Goal: Task Accomplishment & Management: Use online tool/utility

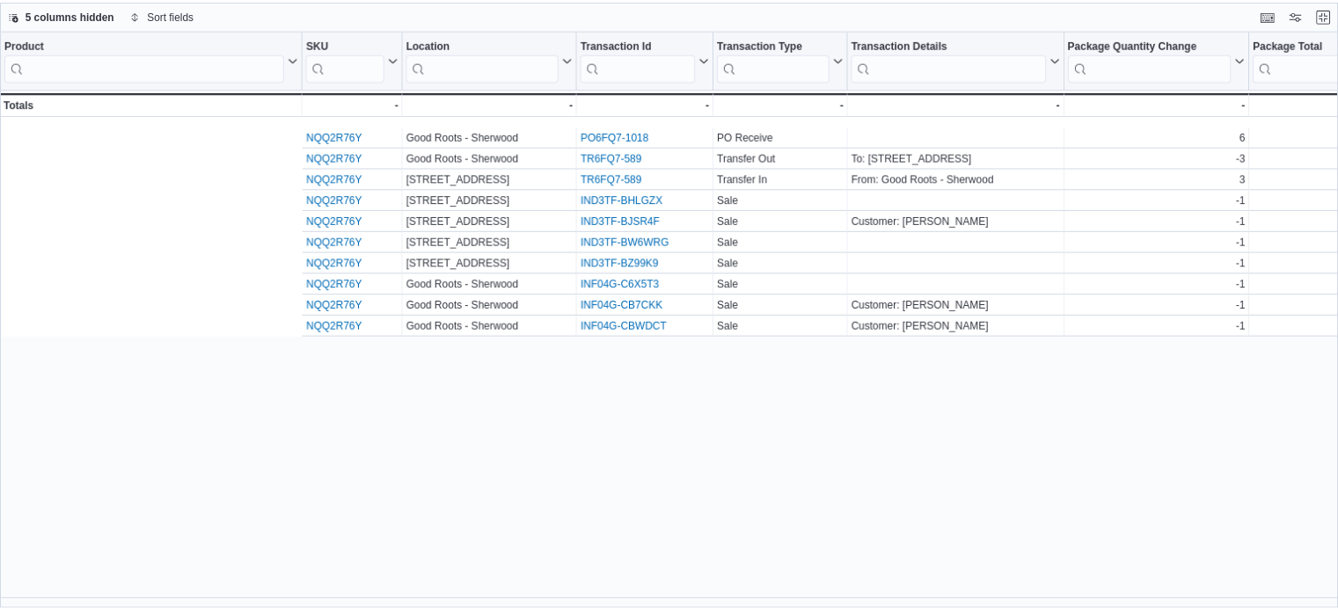
scroll to position [0, 433]
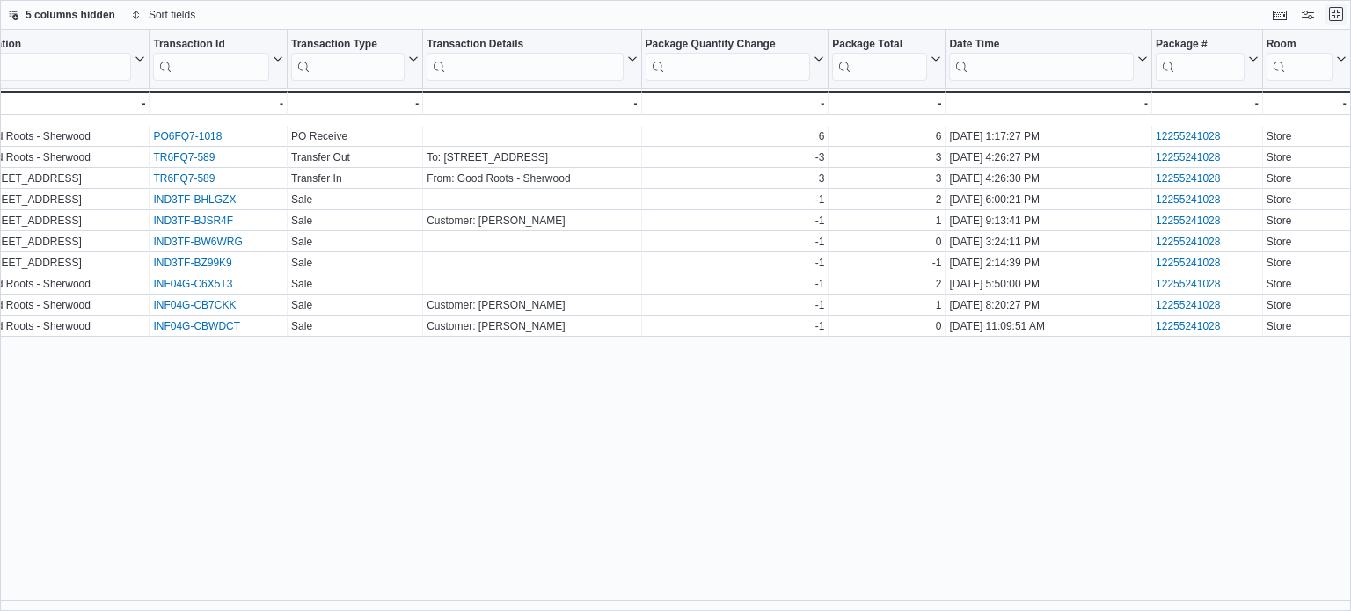
click at [1334, 21] on button "Exit fullscreen" at bounding box center [1336, 14] width 21 height 21
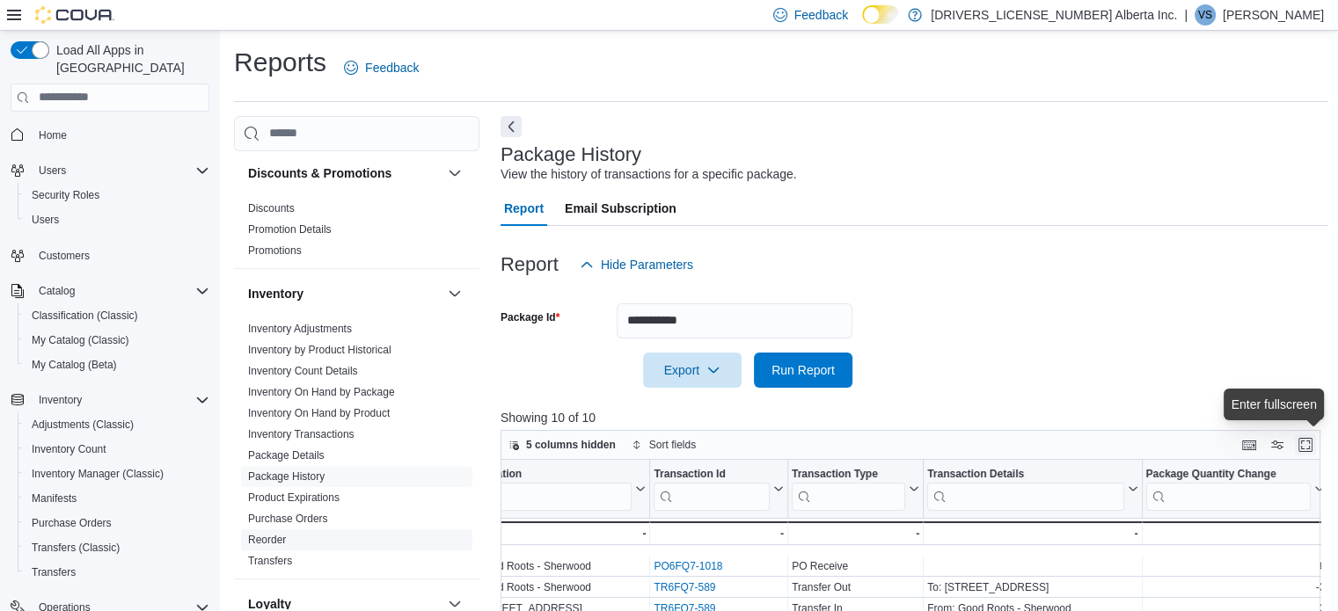
scroll to position [538, 0]
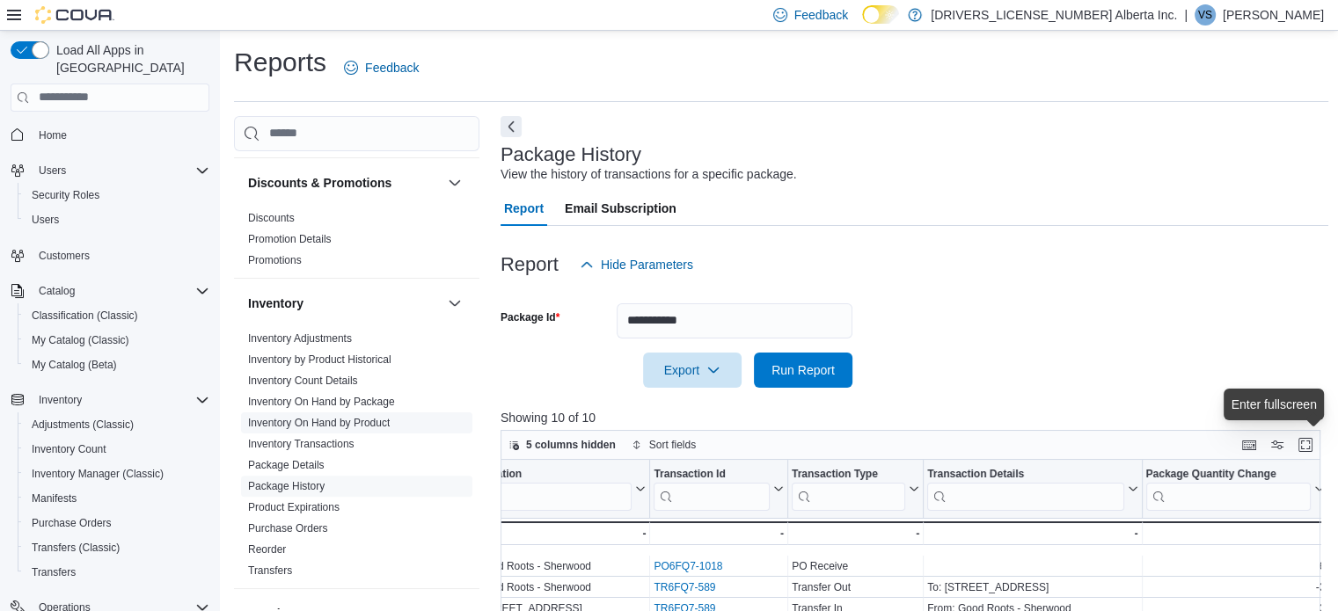
click at [361, 413] on span "Inventory On Hand by Product" at bounding box center [356, 423] width 231 height 21
click at [361, 426] on link "Inventory On Hand by Product" at bounding box center [319, 423] width 142 height 12
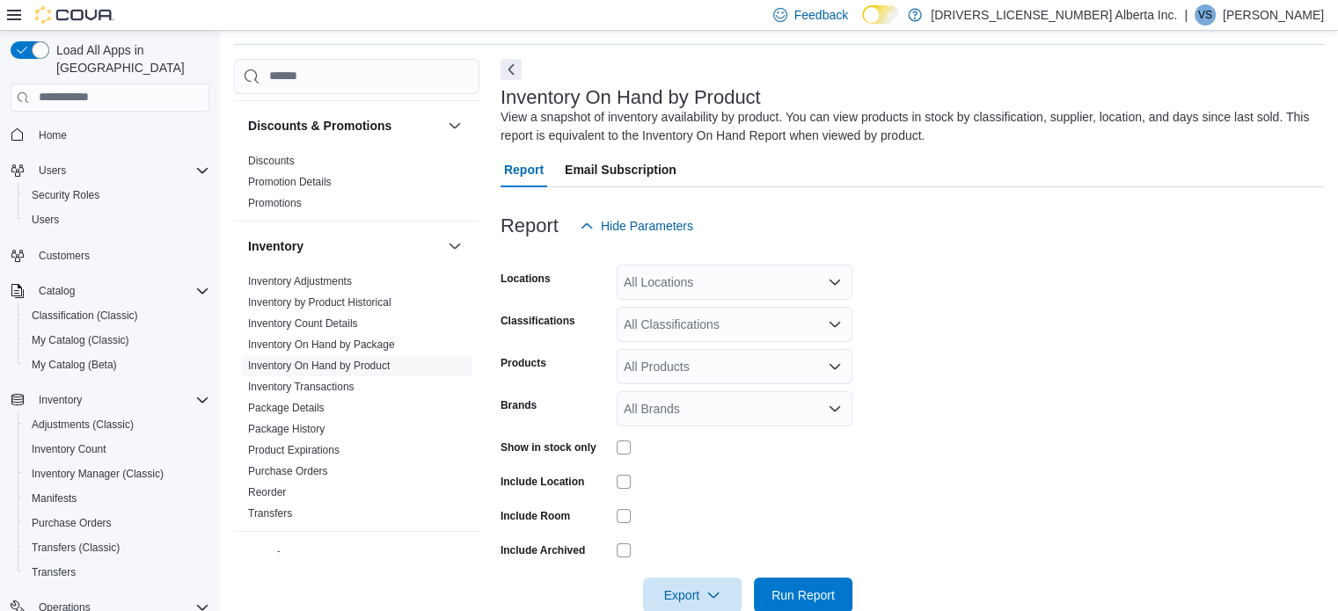
scroll to position [59, 0]
click at [669, 267] on div "All Locations" at bounding box center [735, 280] width 236 height 35
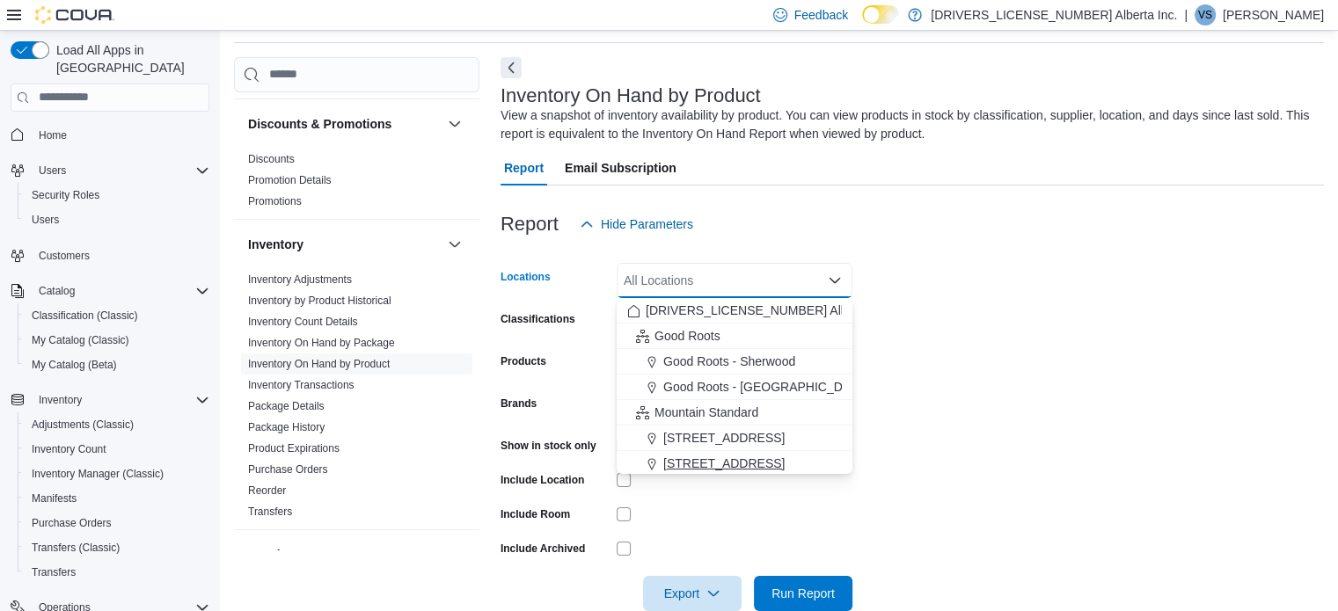
click at [721, 466] on span "[STREET_ADDRESS]" at bounding box center [723, 464] width 121 height 18
click at [1024, 310] on form "Locations 13124 82 Street NW Combo box. Selected. 13124 82 Street NW. Press Bac…" at bounding box center [912, 426] width 823 height 369
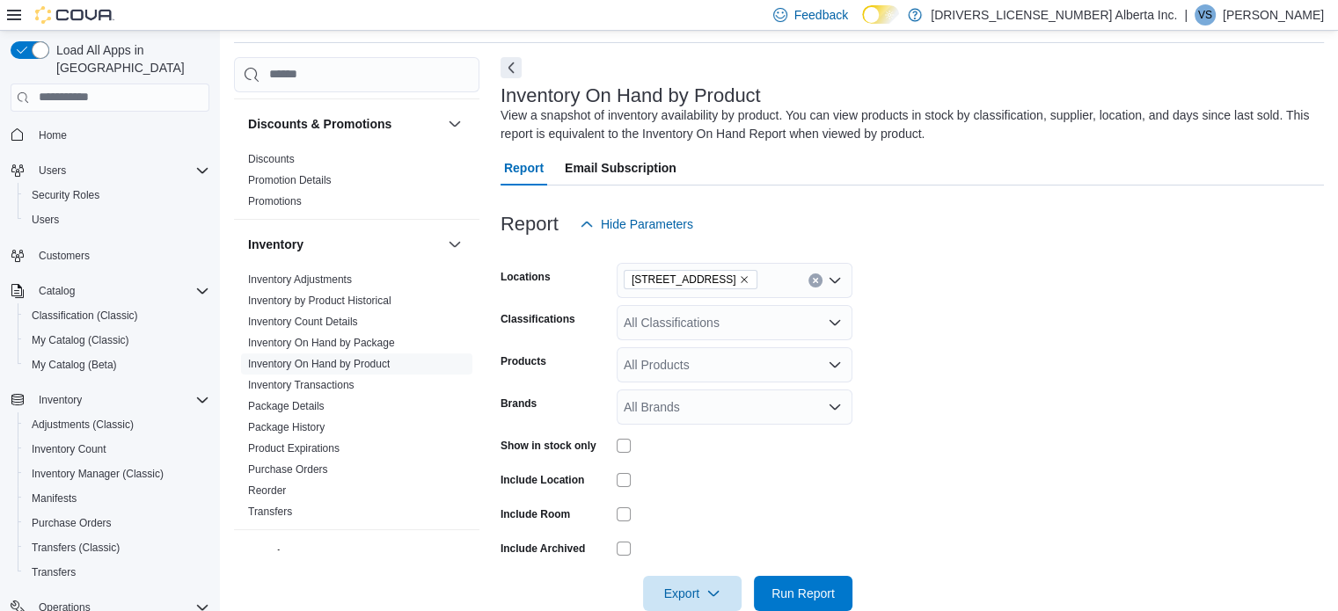
click at [679, 308] on div "All Classifications" at bounding box center [735, 322] width 236 height 35
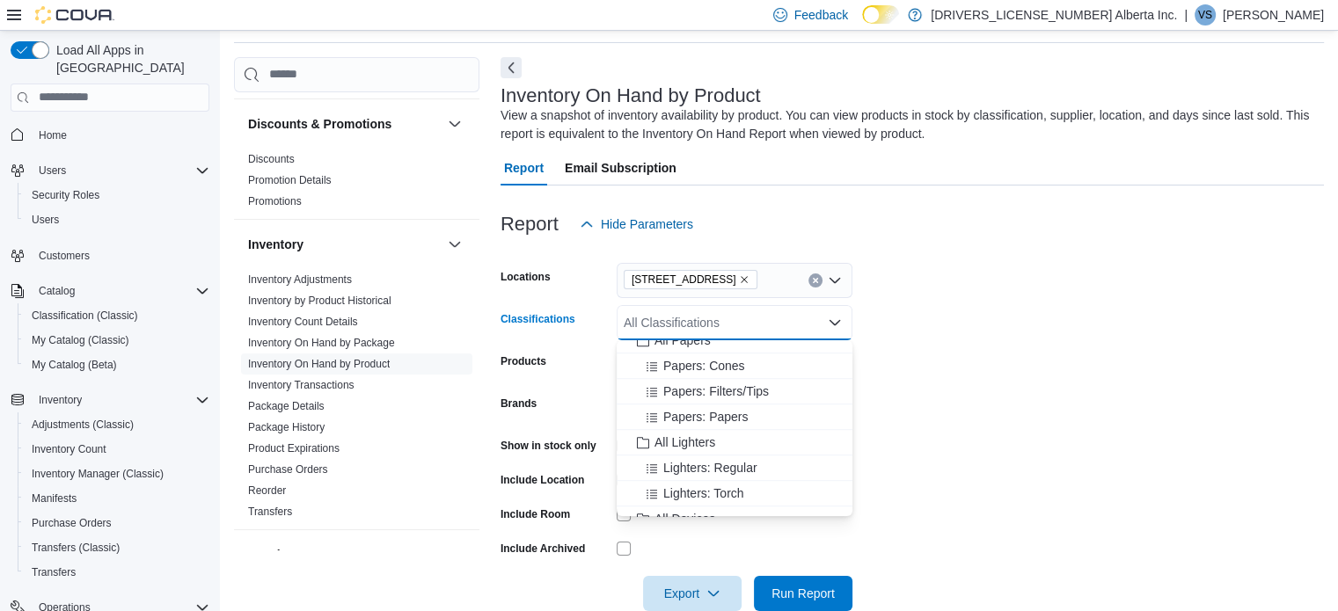
scroll to position [1407, 0]
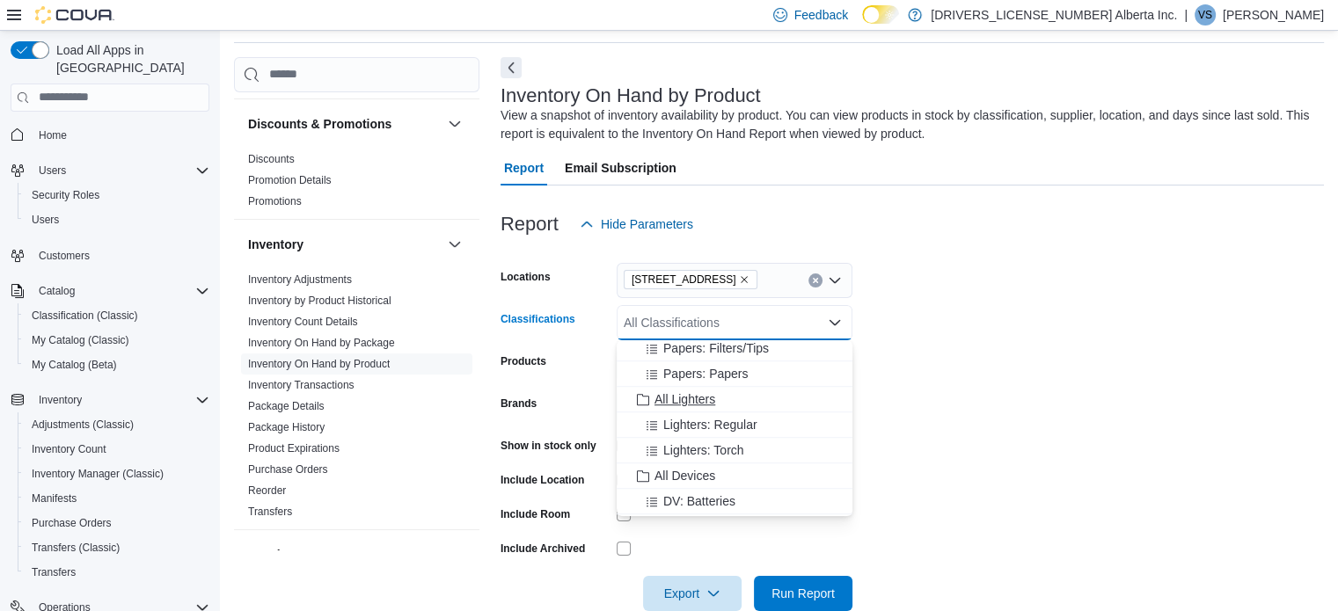
click at [693, 400] on span "All Lighters" at bounding box center [684, 400] width 61 height 18
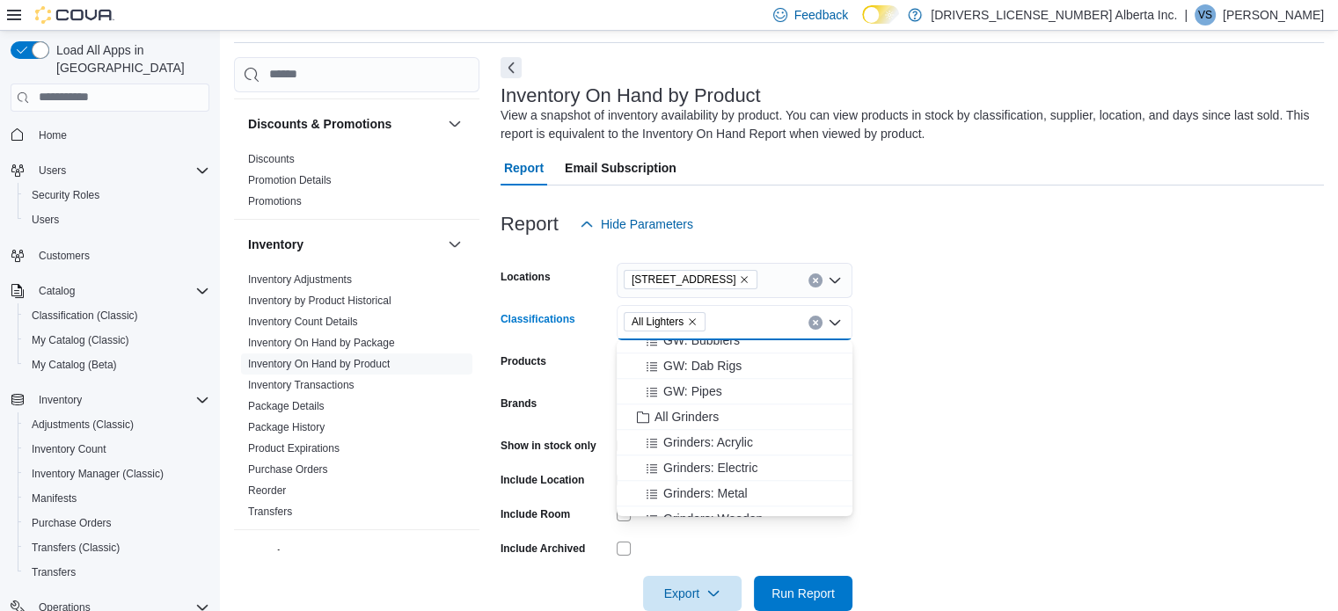
scroll to position [1671, 0]
click at [707, 414] on span "All Grinders" at bounding box center [686, 416] width 64 height 18
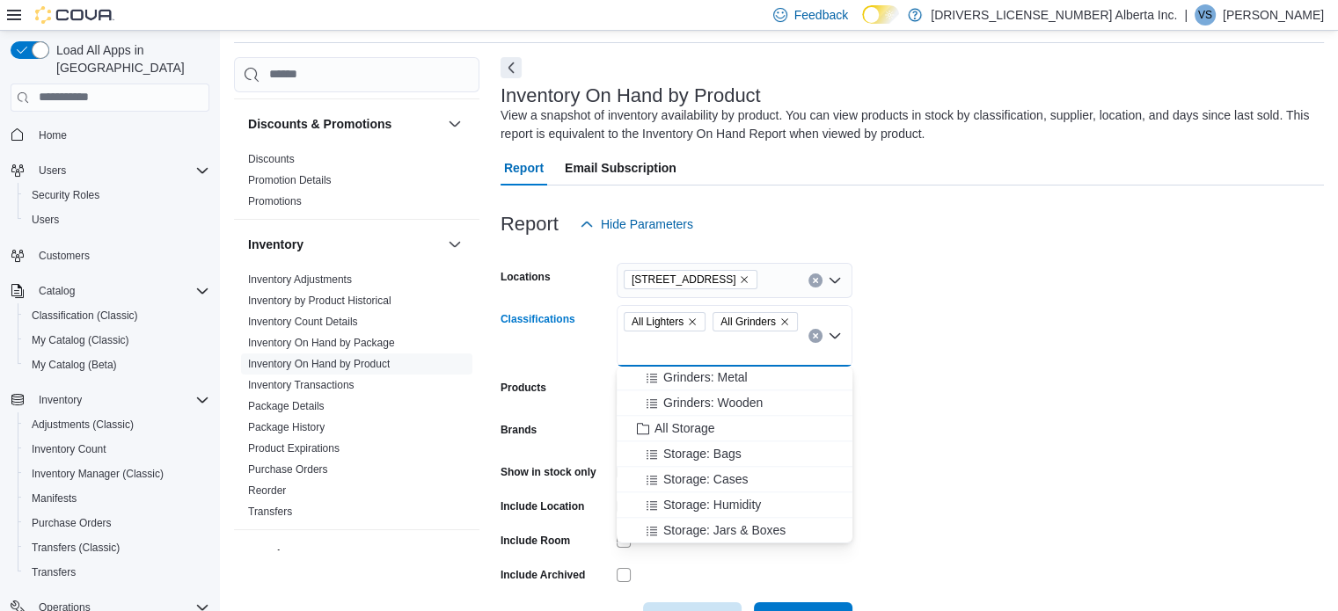
scroll to position [1759, 0]
click at [700, 457] on span "All Storage" at bounding box center [684, 457] width 60 height 18
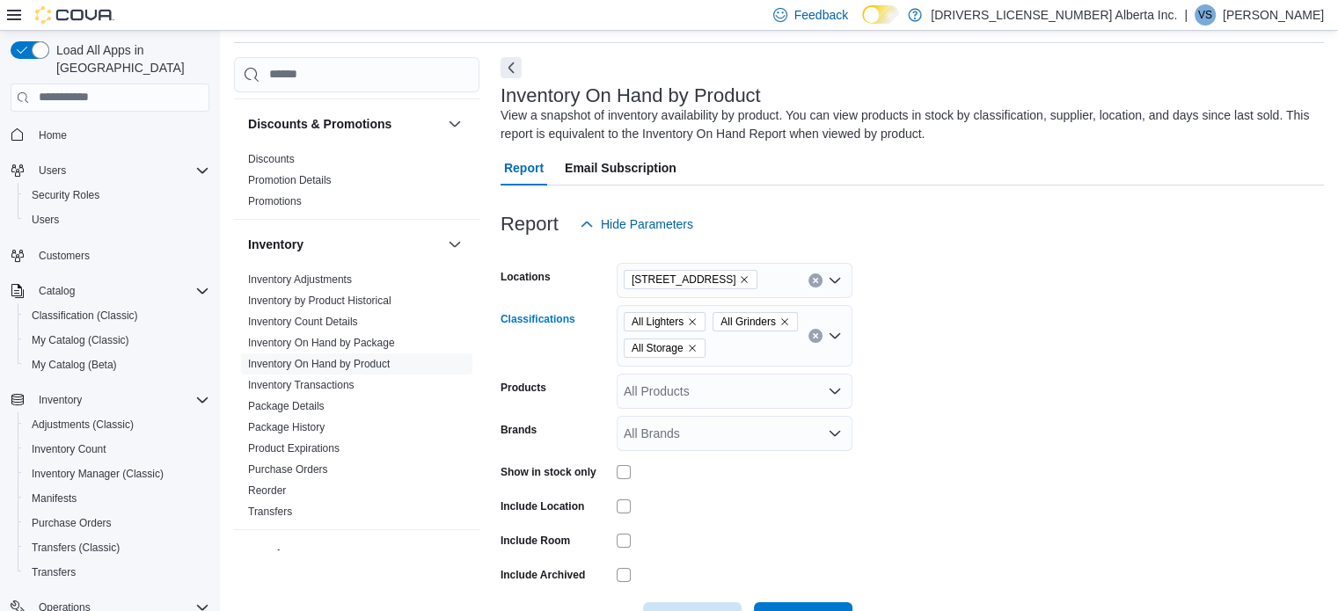
scroll to position [146, 0]
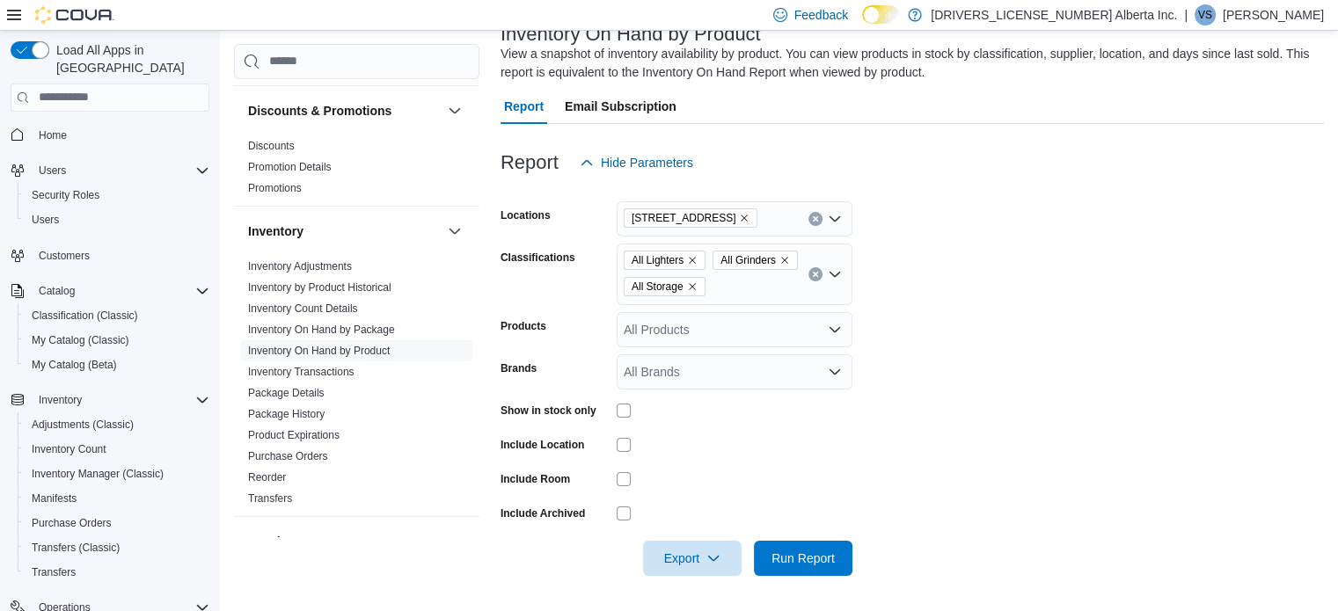
click at [894, 455] on form "Locations 13124 82 Street NW Classifications All Lighters All Grinders All Stor…" at bounding box center [912, 378] width 823 height 396
click at [629, 421] on div at bounding box center [735, 410] width 236 height 27
click at [711, 562] on span "Export" at bounding box center [692, 557] width 77 height 35
click at [713, 470] on span "Export to Excel" at bounding box center [694, 477] width 79 height 14
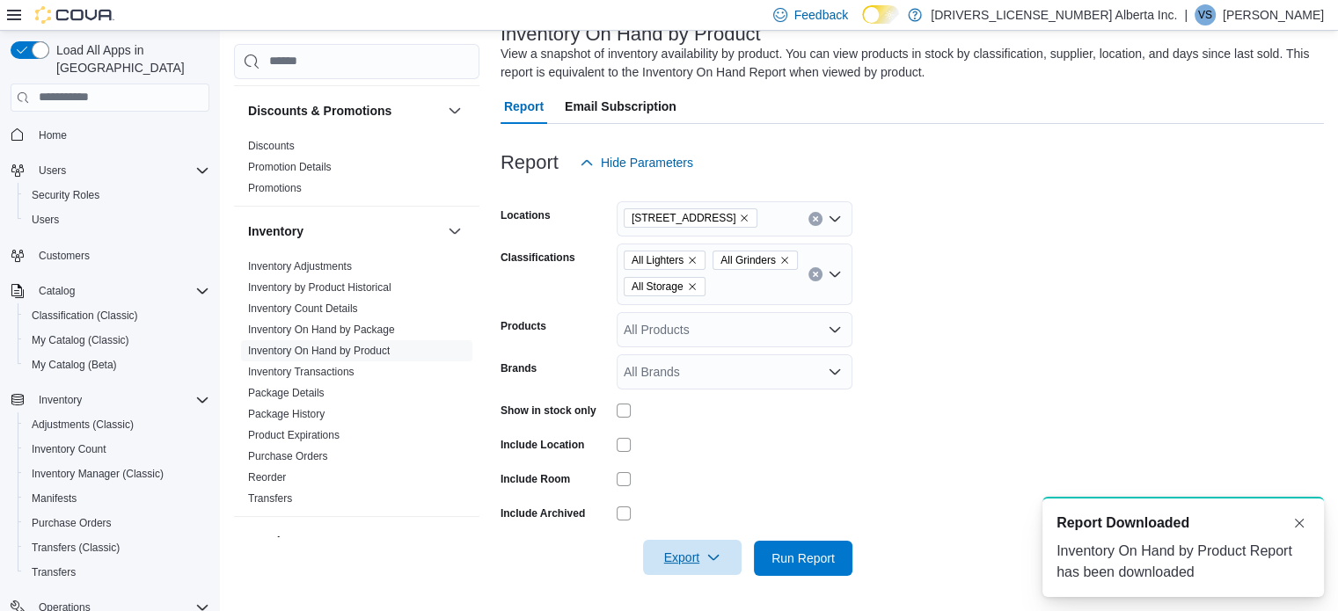
scroll to position [0, 0]
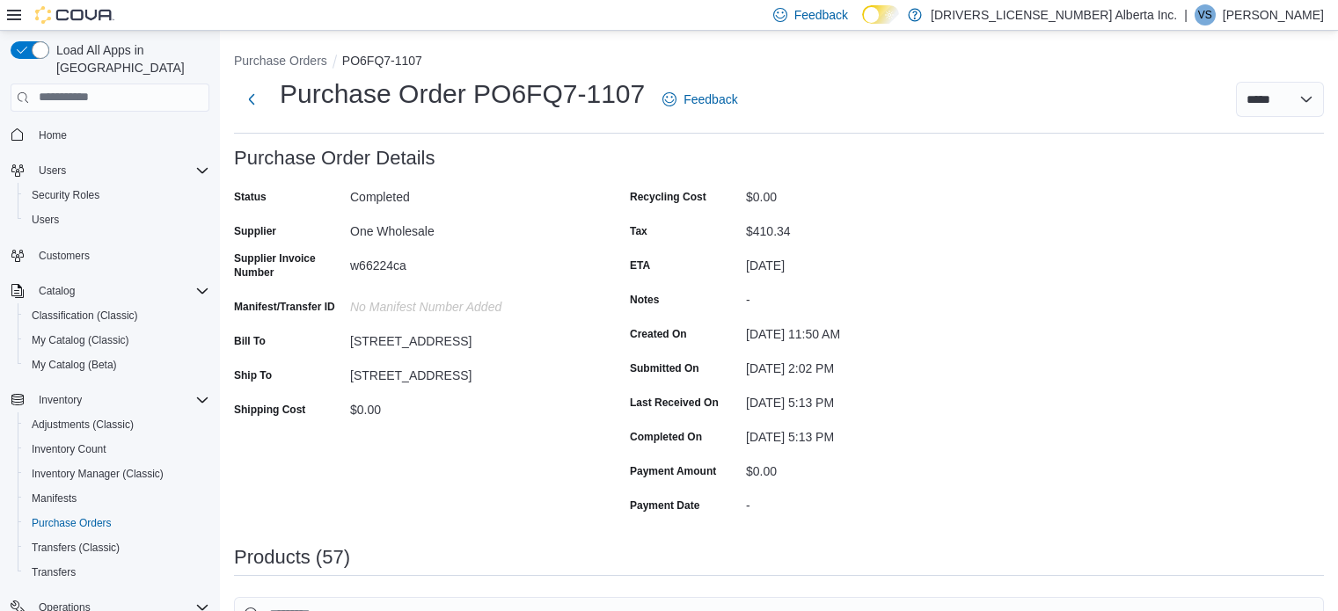
scroll to position [512, 0]
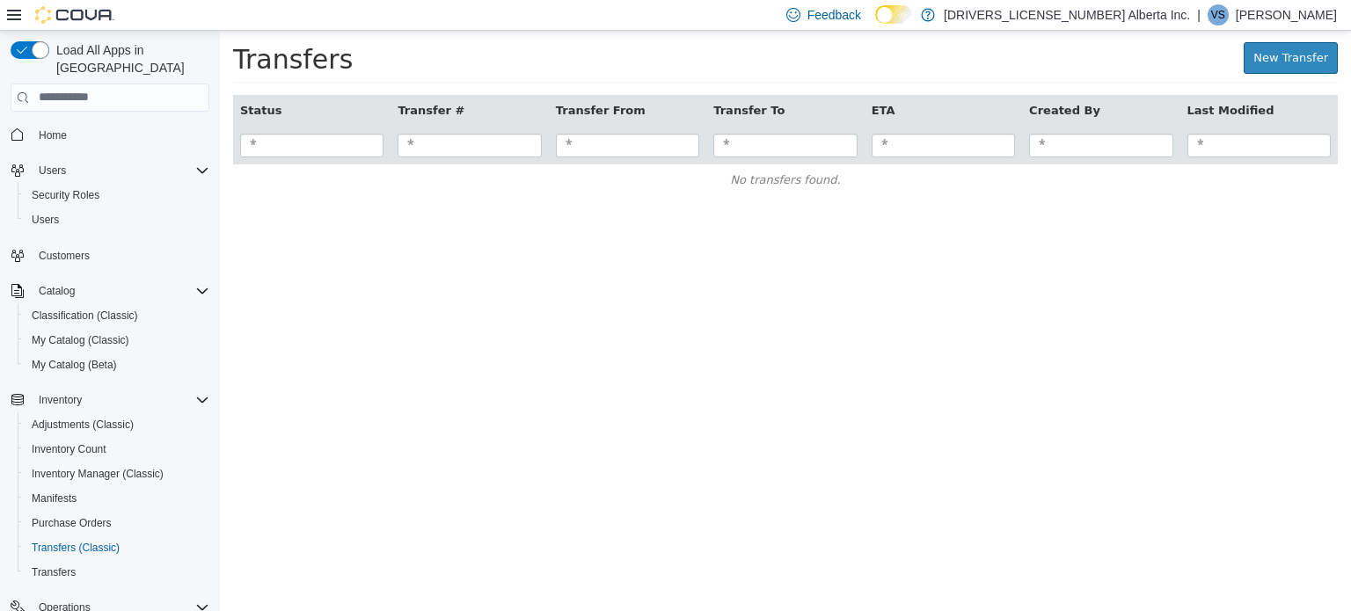
click at [303, 213] on html "× Transfers New Transfer Status Transfer # Transfer From Transfer To ETA Create…" at bounding box center [785, 121] width 1131 height 183
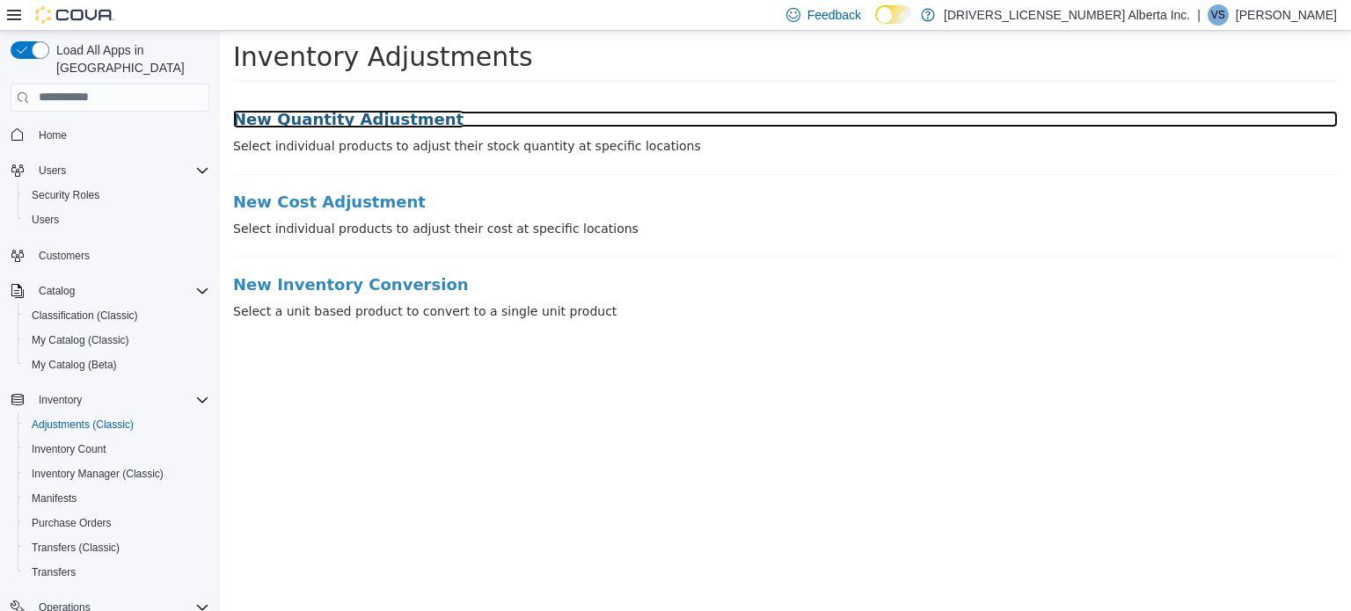
click at [341, 110] on h3 "New Quantity Adjustment" at bounding box center [785, 119] width 1105 height 18
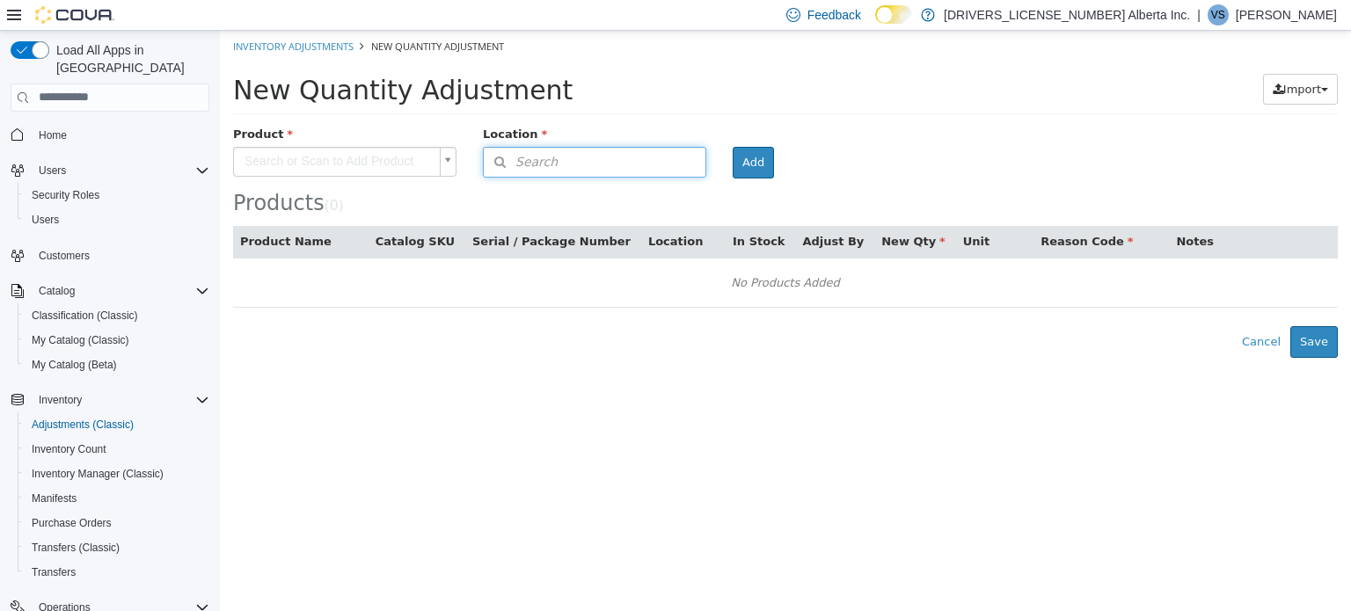
click at [617, 157] on button "Search" at bounding box center [594, 161] width 223 height 31
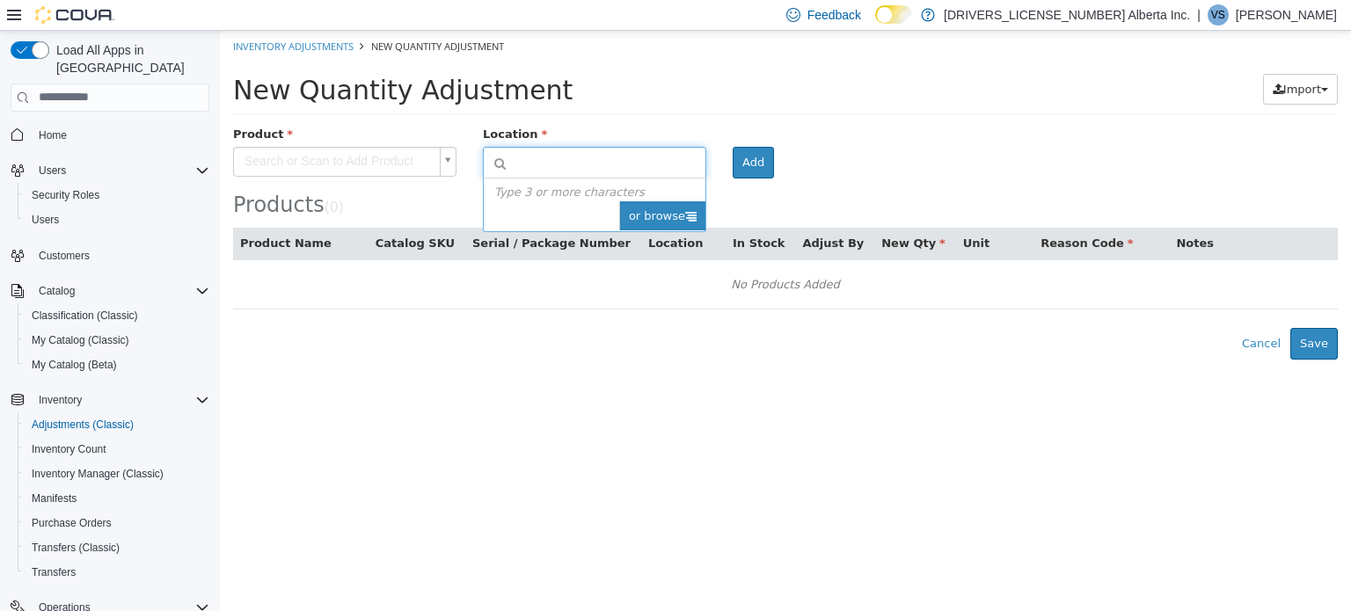
click at [669, 201] on span "or browse" at bounding box center [662, 216] width 86 height 30
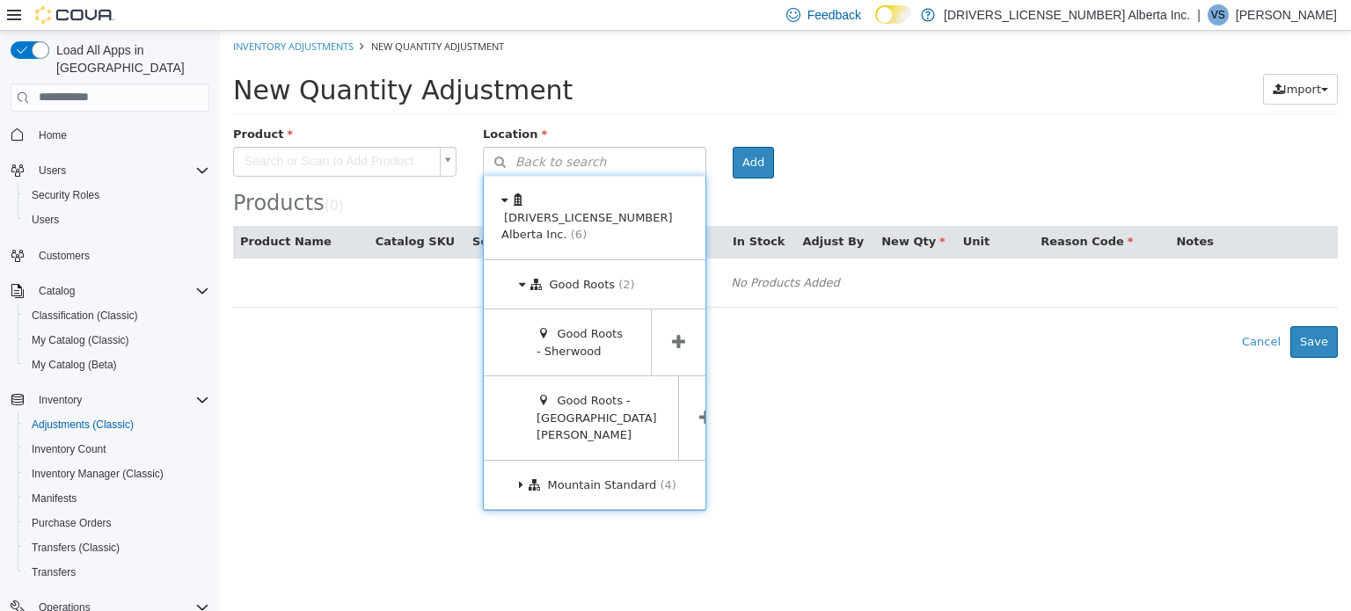
click at [620, 457] on ul "[DRIVERS_LICENSE_NUMBER] Alberta Inc. (6) Good Roots (2) Good Roots - Sherwood …" at bounding box center [594, 342] width 223 height 335
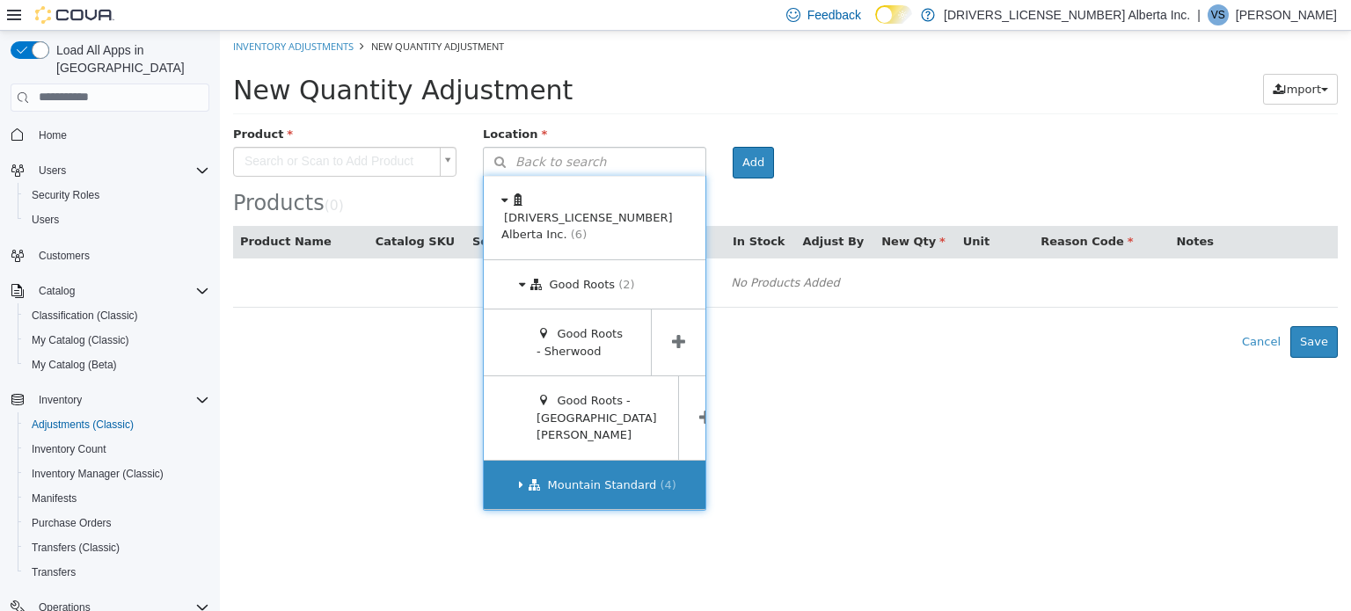
click at [623, 460] on div "Mountain Standard (4)" at bounding box center [595, 484] width 222 height 49
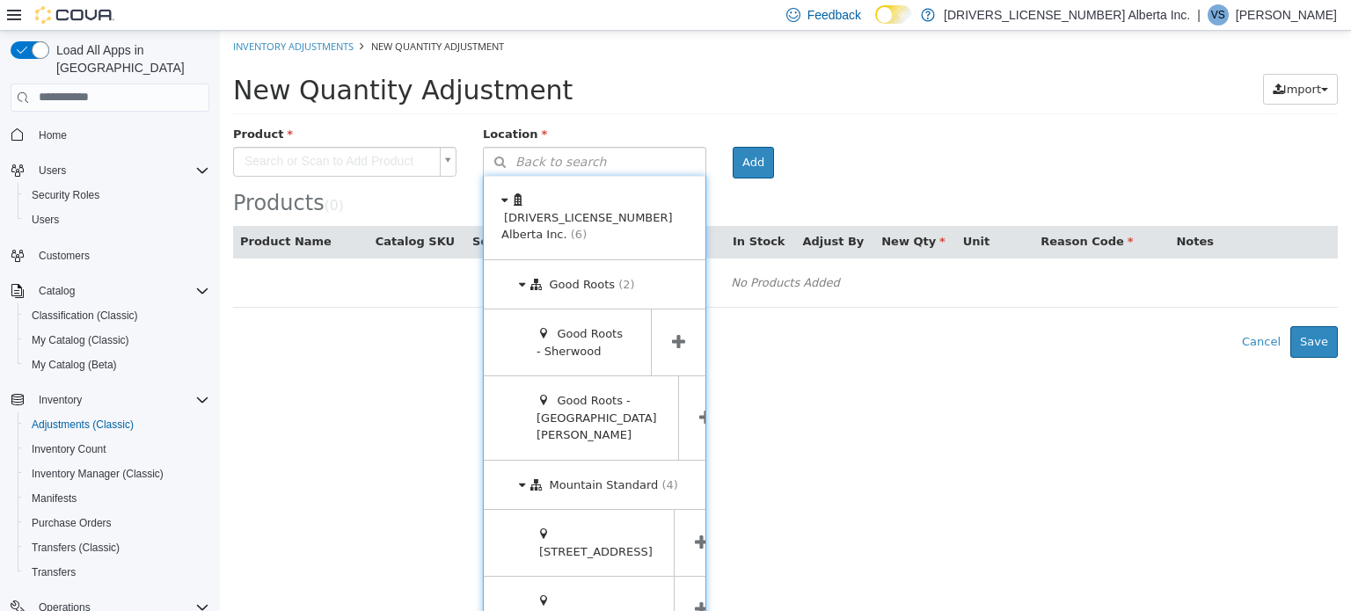
click at [676, 576] on span at bounding box center [701, 609] width 55 height 66
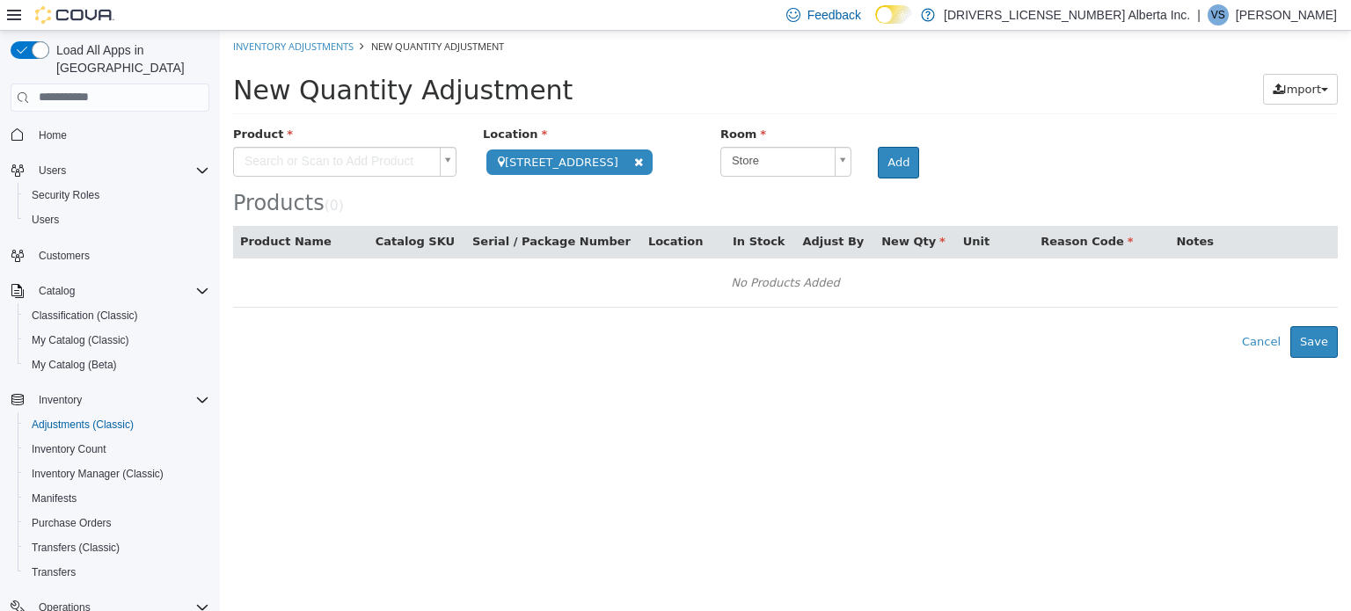
click at [384, 164] on body "**********" at bounding box center [785, 193] width 1131 height 327
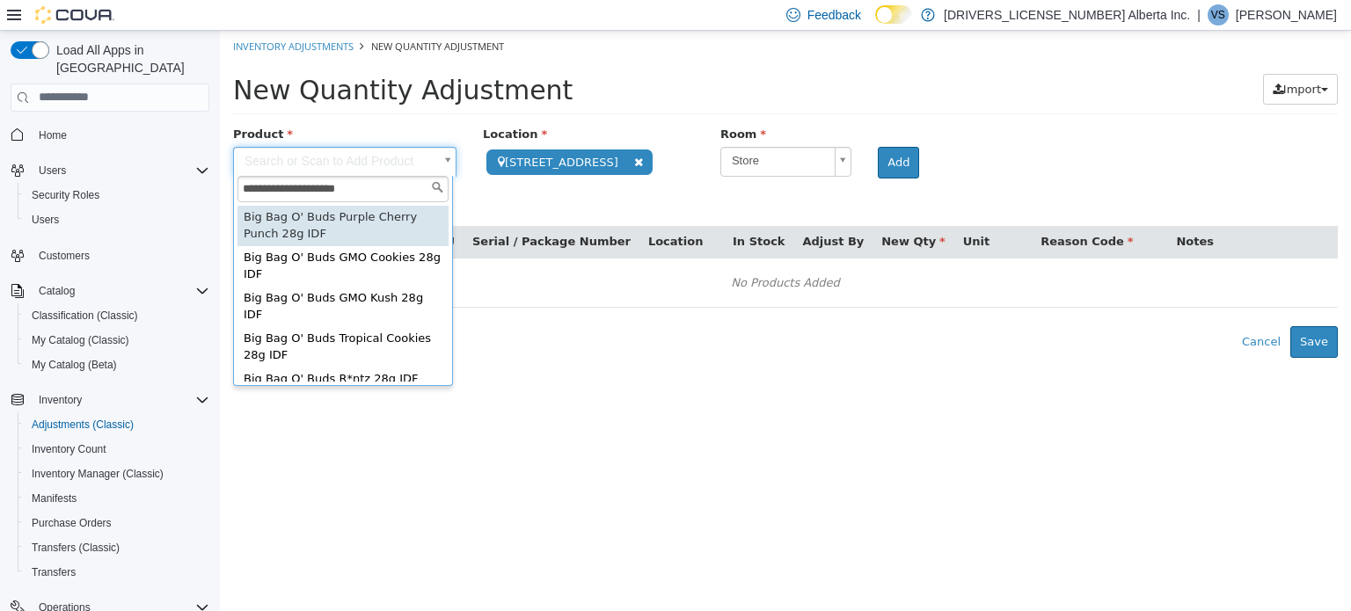
type input "**********"
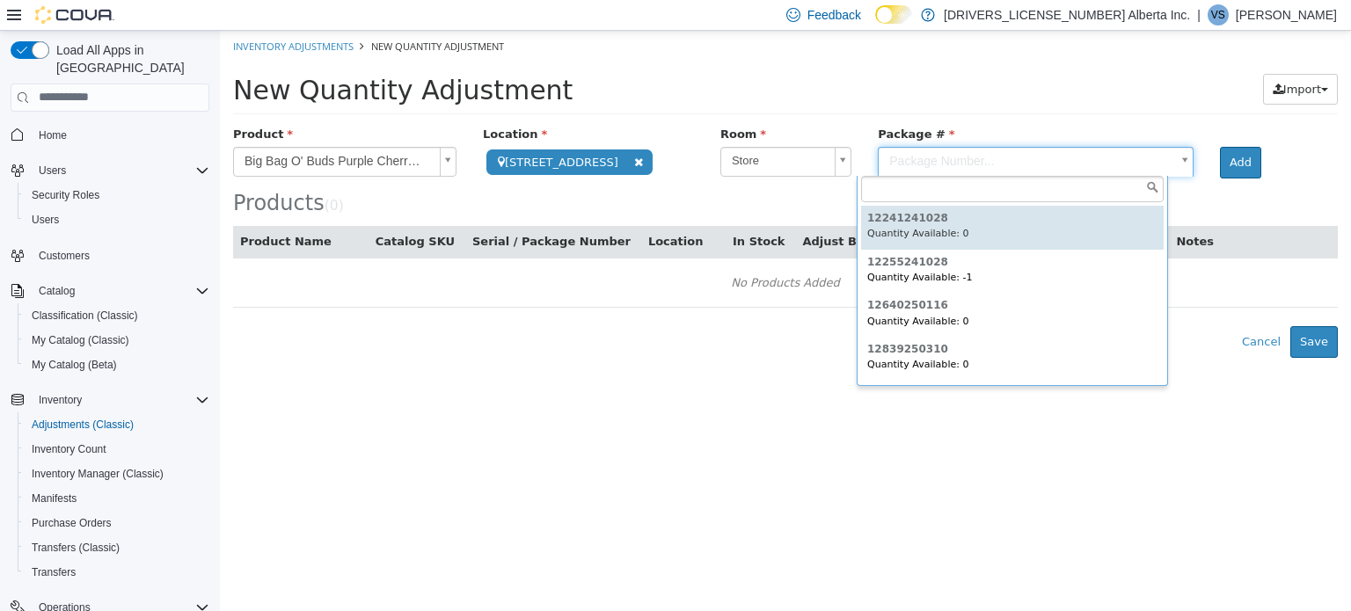
click at [907, 164] on body "**********" at bounding box center [785, 193] width 1131 height 327
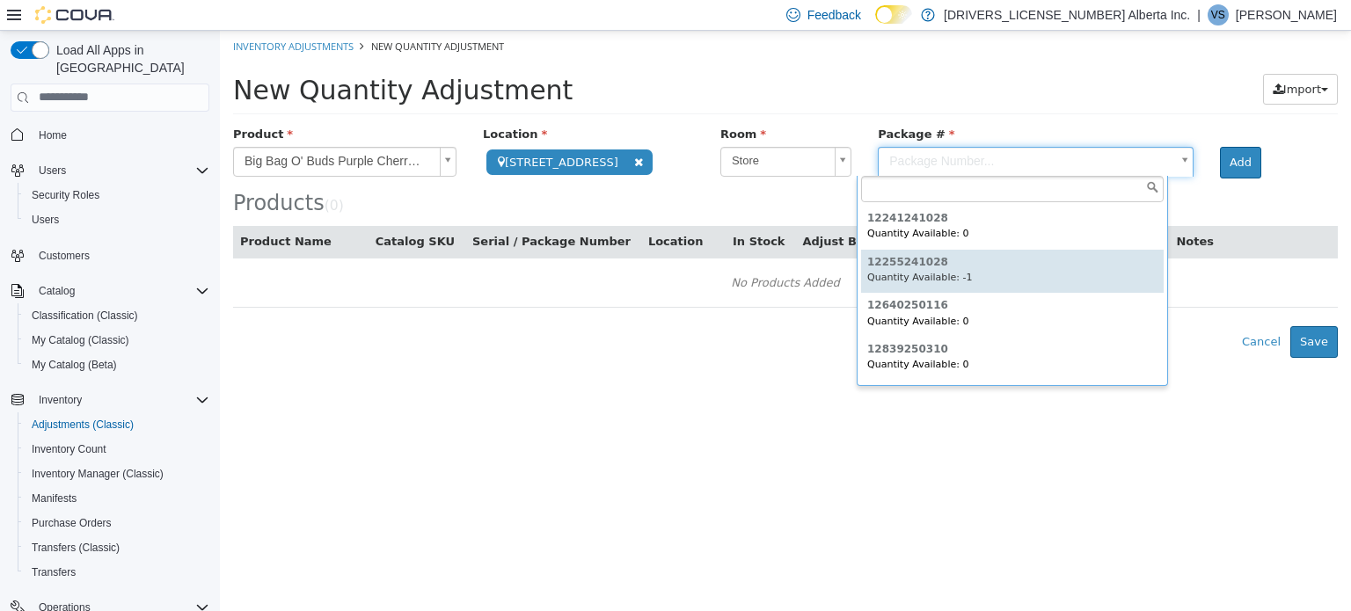
type input "**********"
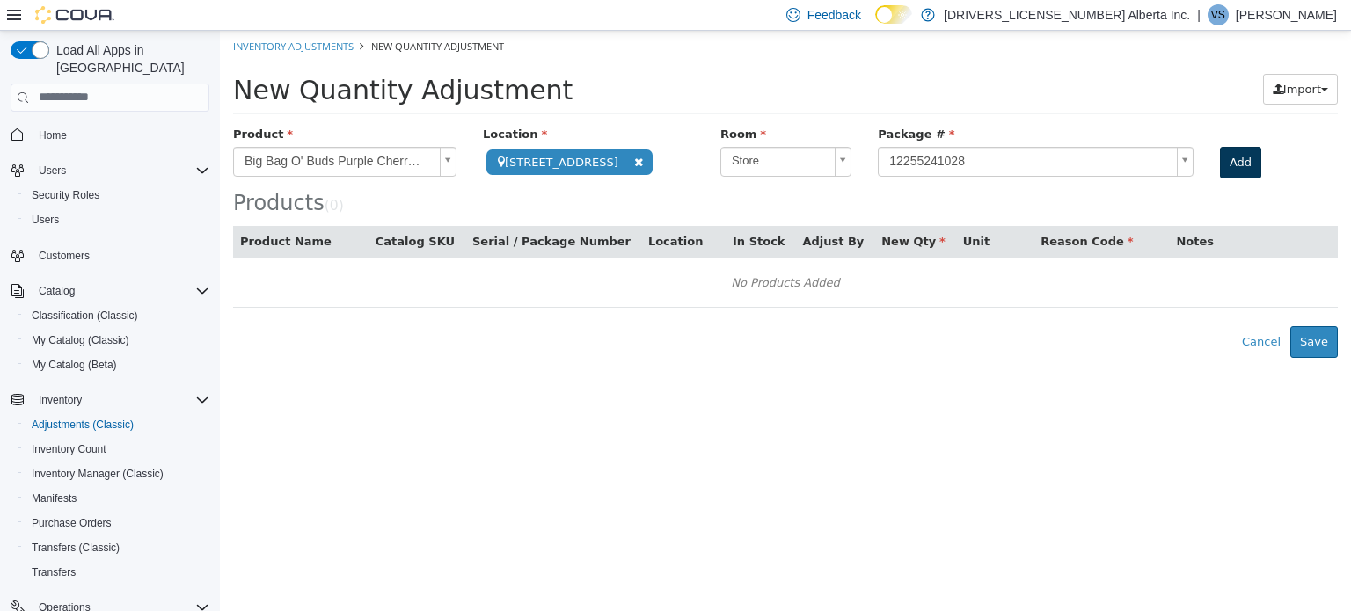
click at [1207, 161] on div "Add" at bounding box center [1240, 162] width 66 height 32
click at [1220, 163] on button "Add" at bounding box center [1240, 162] width 41 height 32
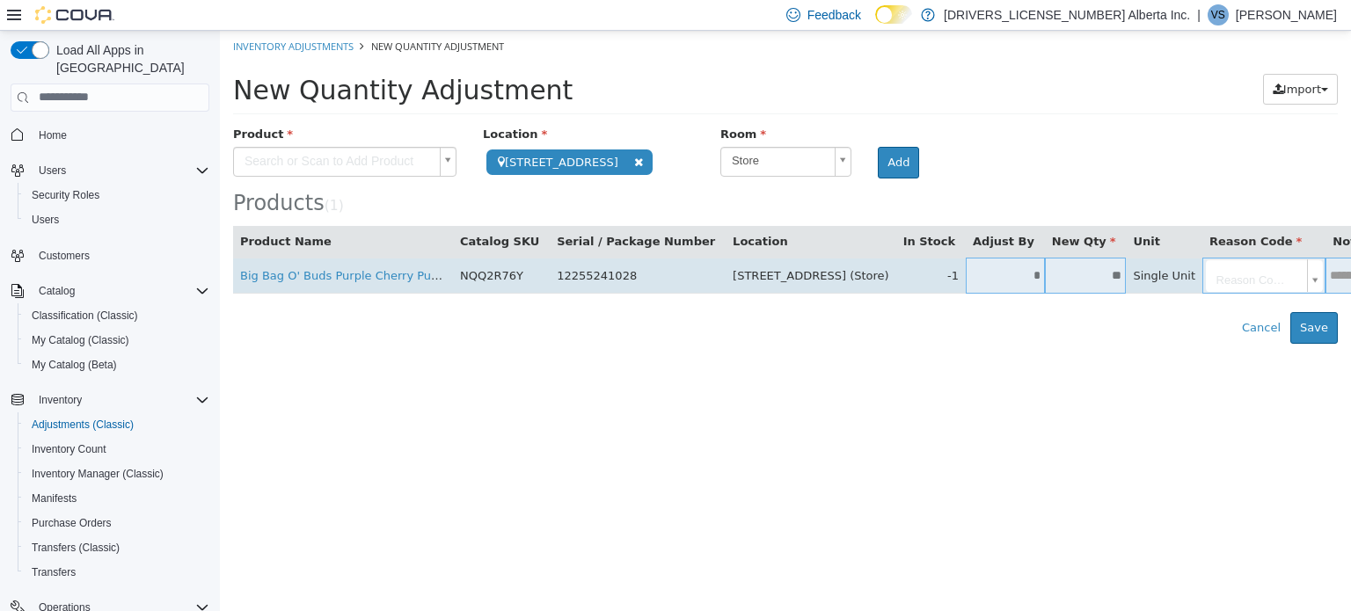
click at [966, 270] on input "*" at bounding box center [1005, 274] width 79 height 13
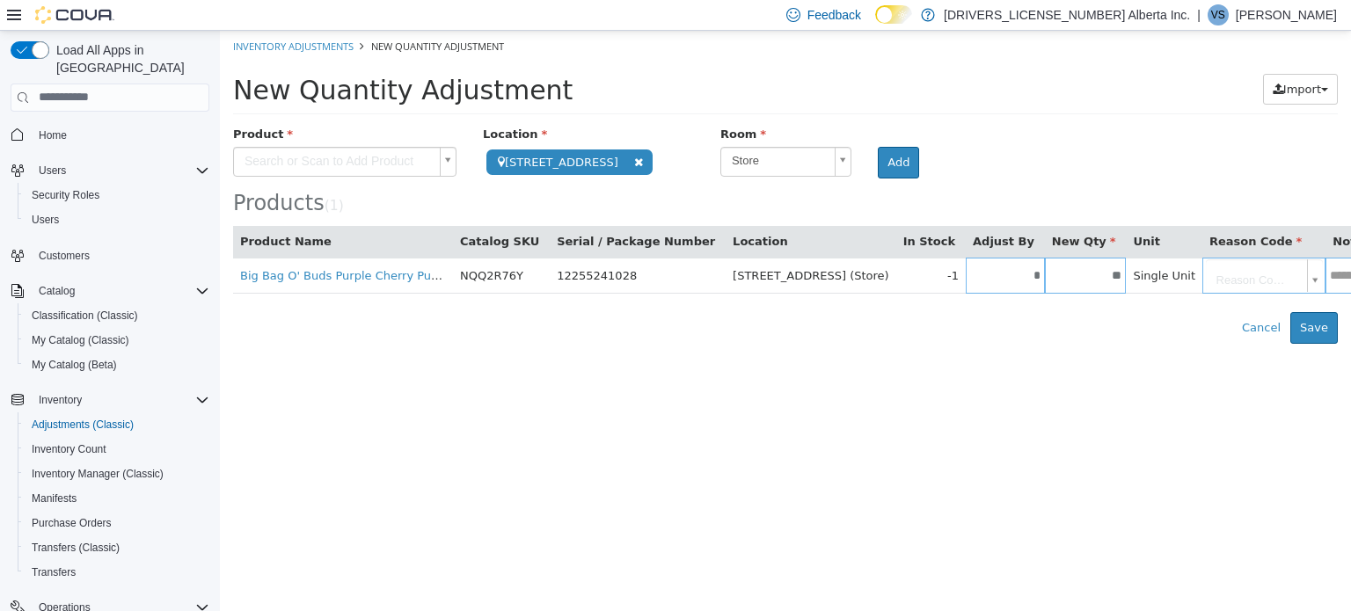
type input "*"
click at [1111, 302] on div "**********" at bounding box center [785, 234] width 1105 height 218
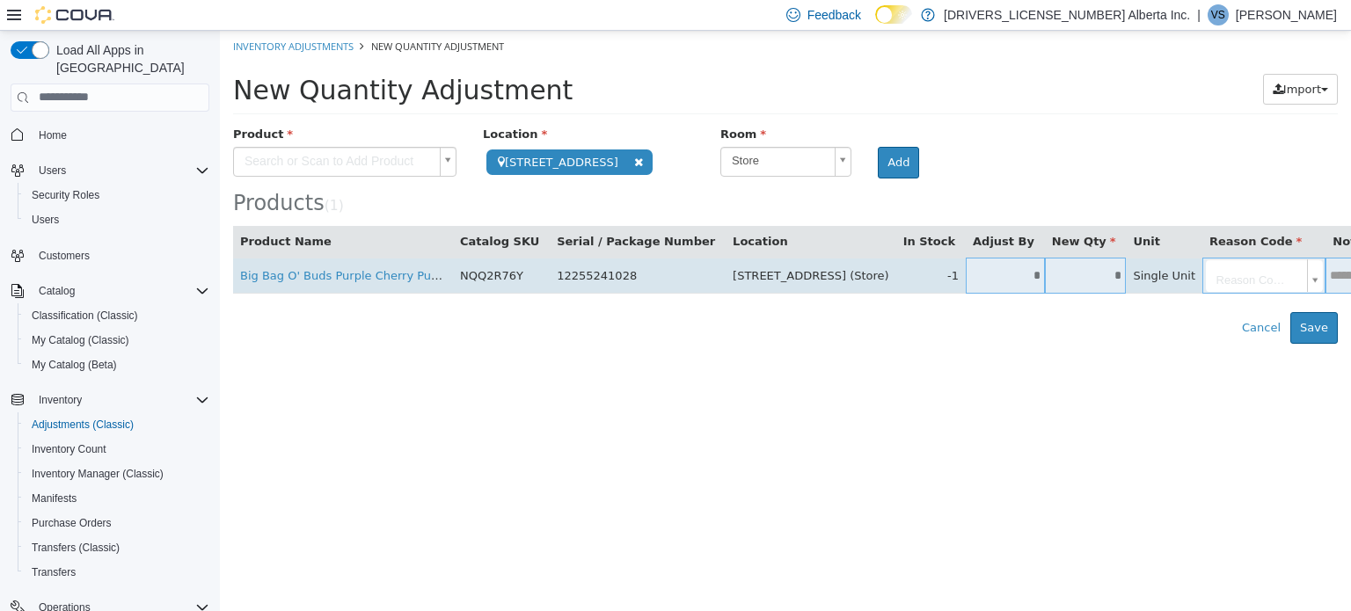
click at [1143, 274] on body "**********" at bounding box center [785, 186] width 1131 height 313
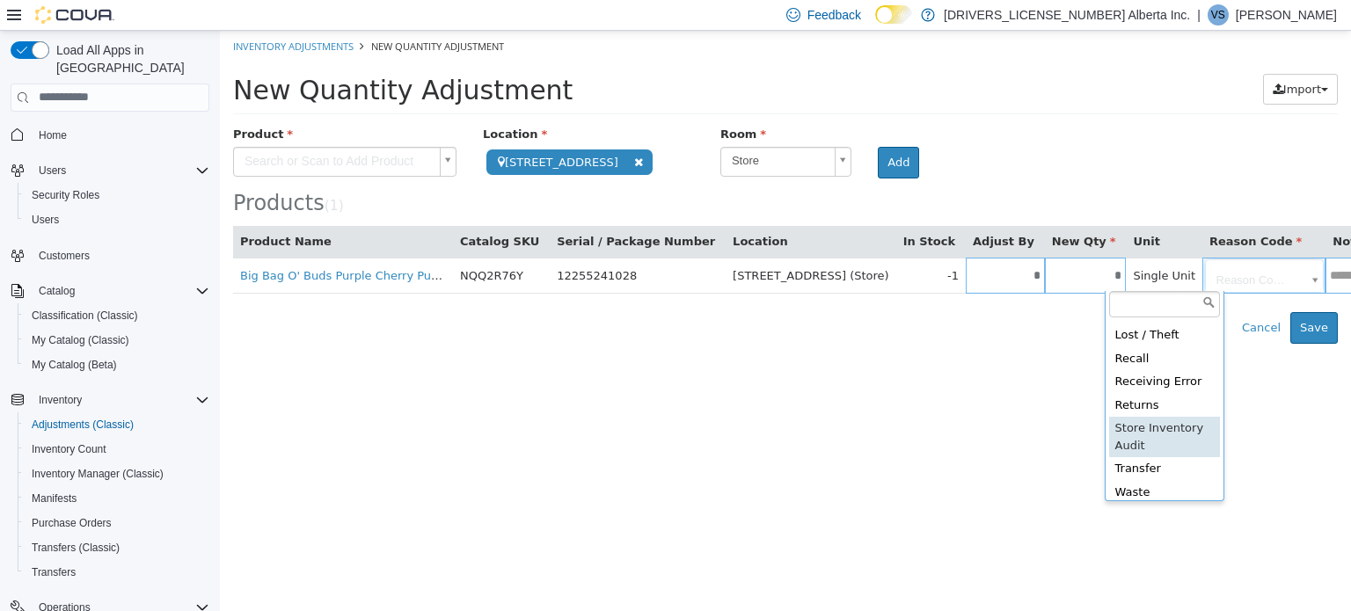
scroll to position [27, 0]
type input "**********"
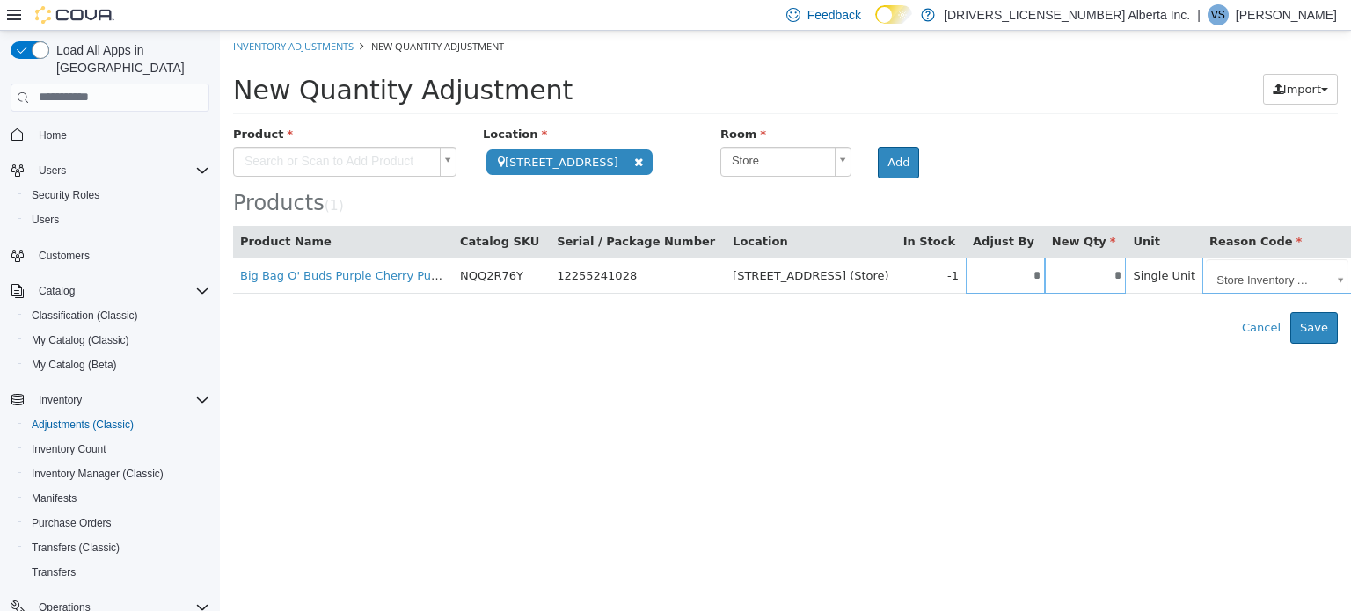
scroll to position [0, 314]
type input "**********"
click at [1319, 315] on button "Save" at bounding box center [1313, 327] width 47 height 32
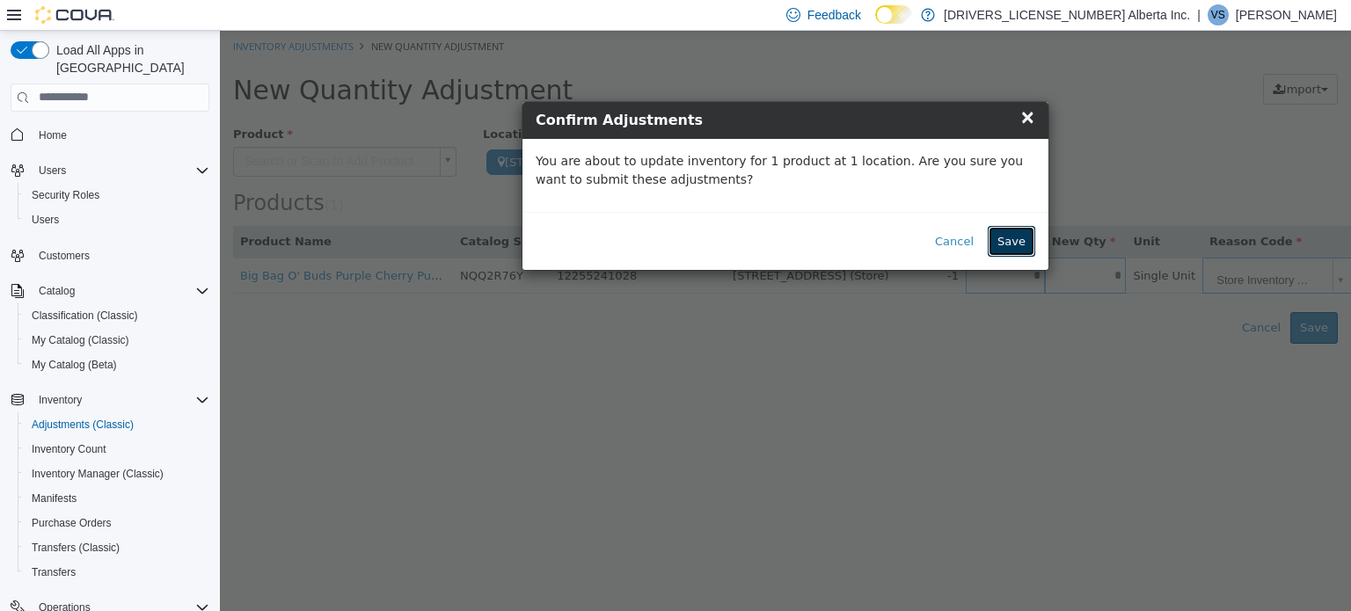
click at [1018, 232] on button "Save" at bounding box center [1011, 241] width 47 height 32
